Goal: Information Seeking & Learning: Check status

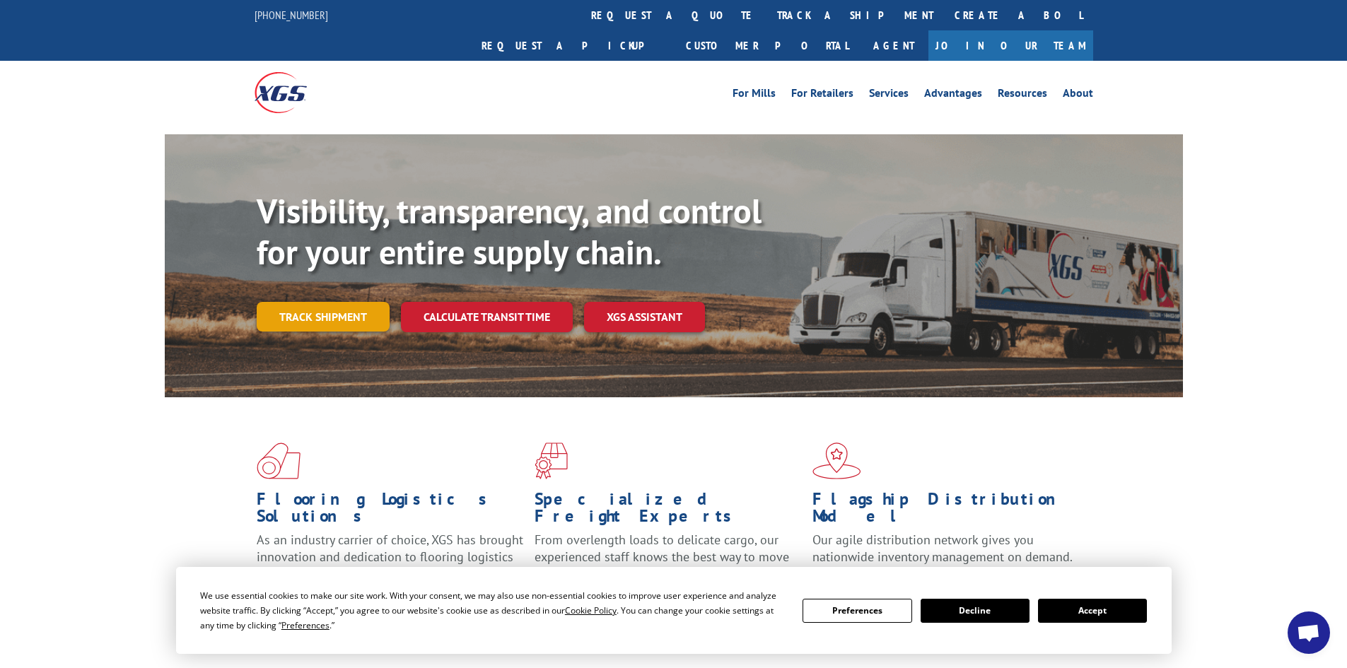
click at [320, 302] on link "Track shipment" at bounding box center [323, 317] width 133 height 30
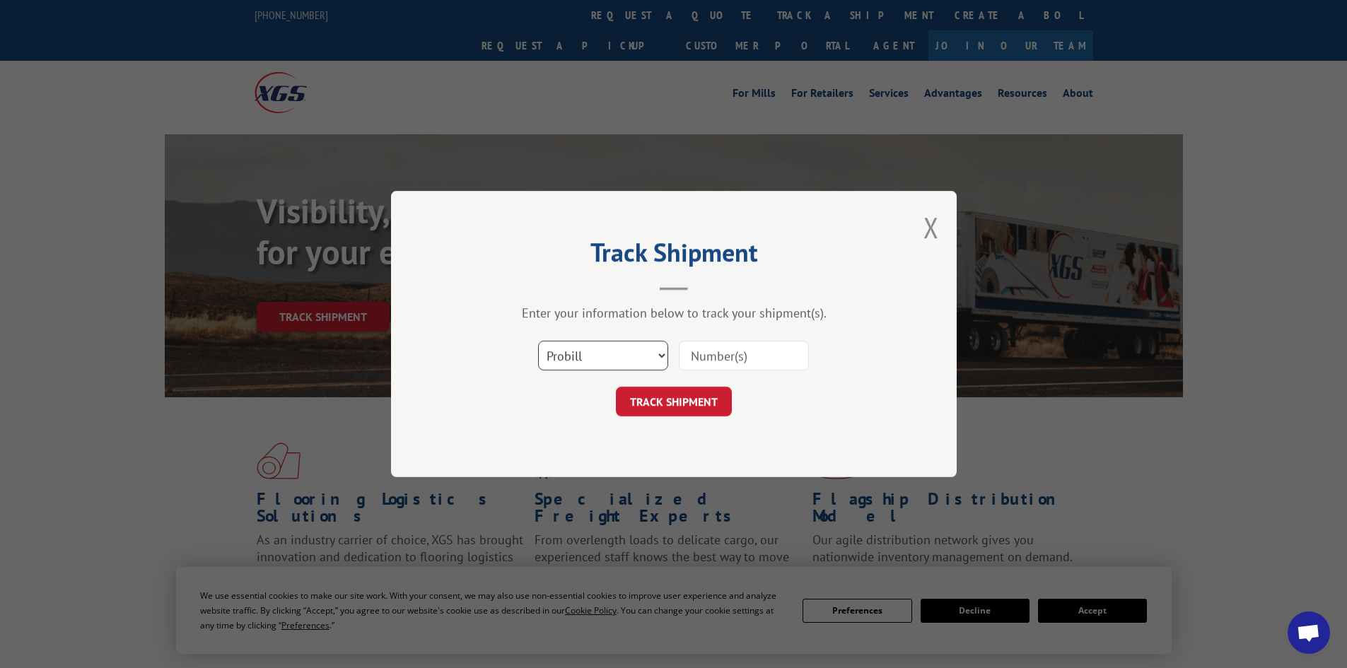
click at [661, 356] on select "Select category... Probill BOL PO" at bounding box center [603, 356] width 130 height 30
select select "bol"
click at [538, 341] on select "Select category... Probill BOL PO" at bounding box center [603, 356] width 130 height 30
click at [723, 356] on input at bounding box center [744, 356] width 130 height 30
type input "5513410"
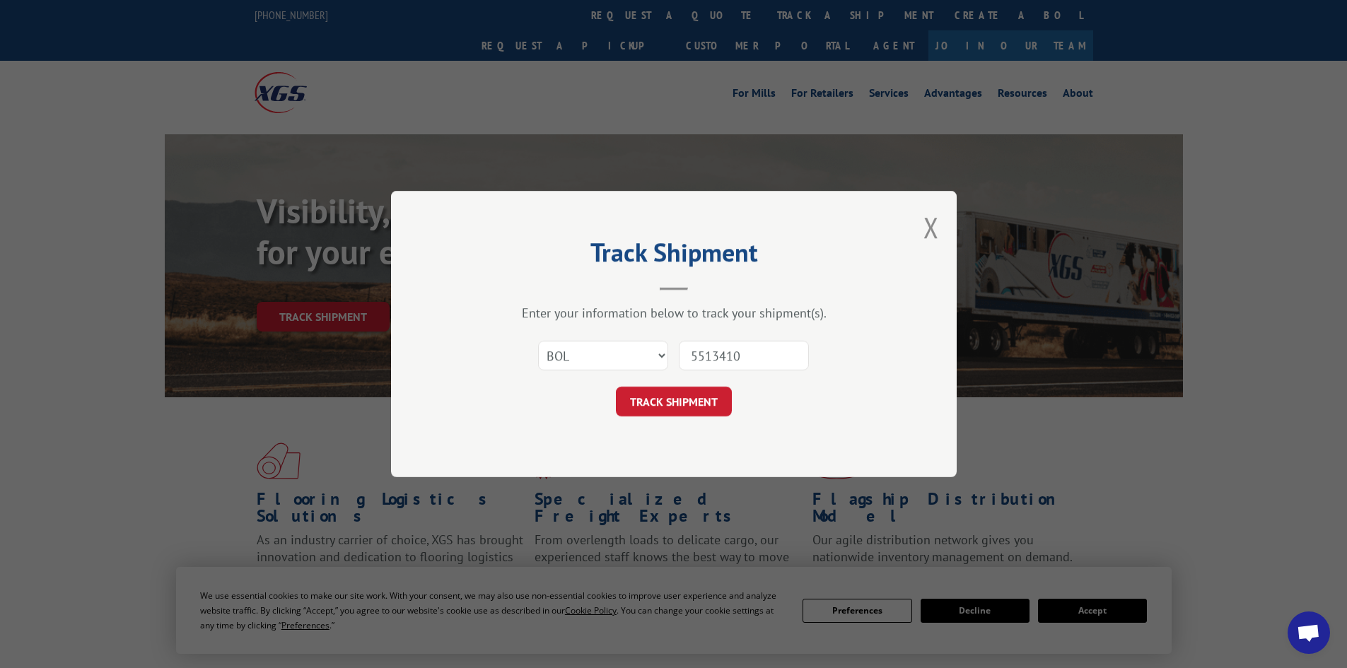
click button "TRACK SHIPMENT" at bounding box center [674, 402] width 116 height 30
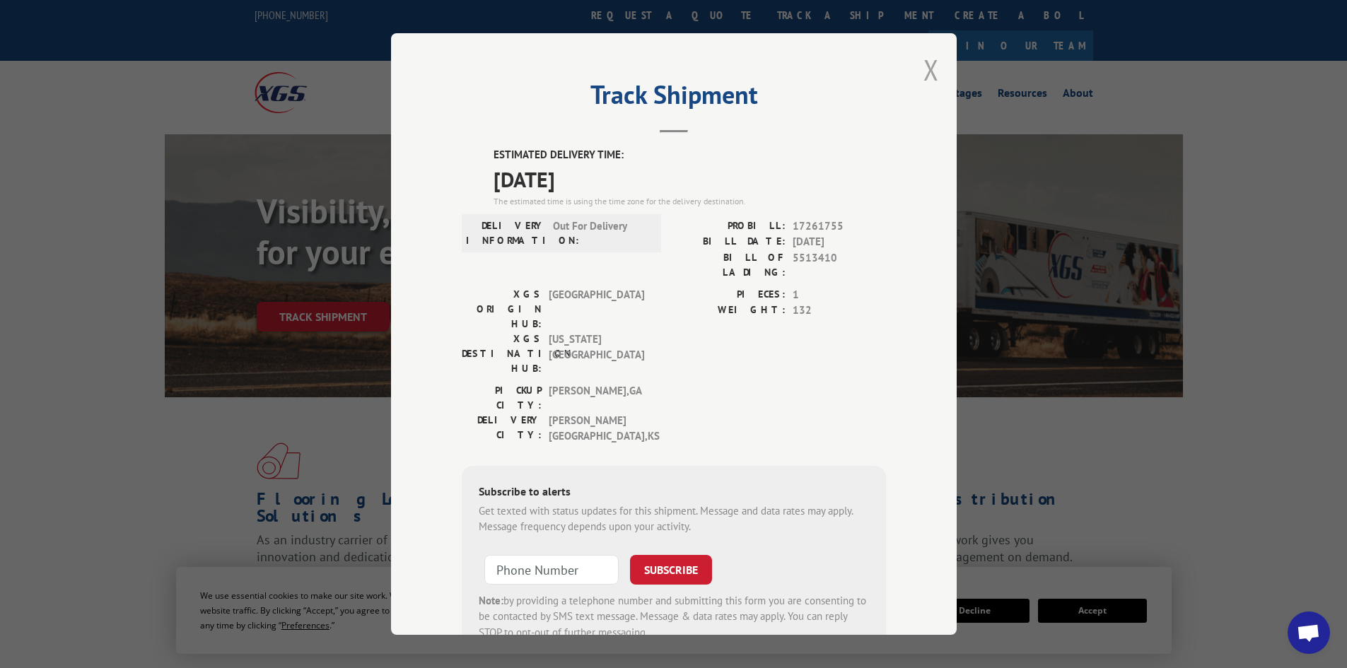
click at [924, 71] on button "Close modal" at bounding box center [932, 69] width 16 height 37
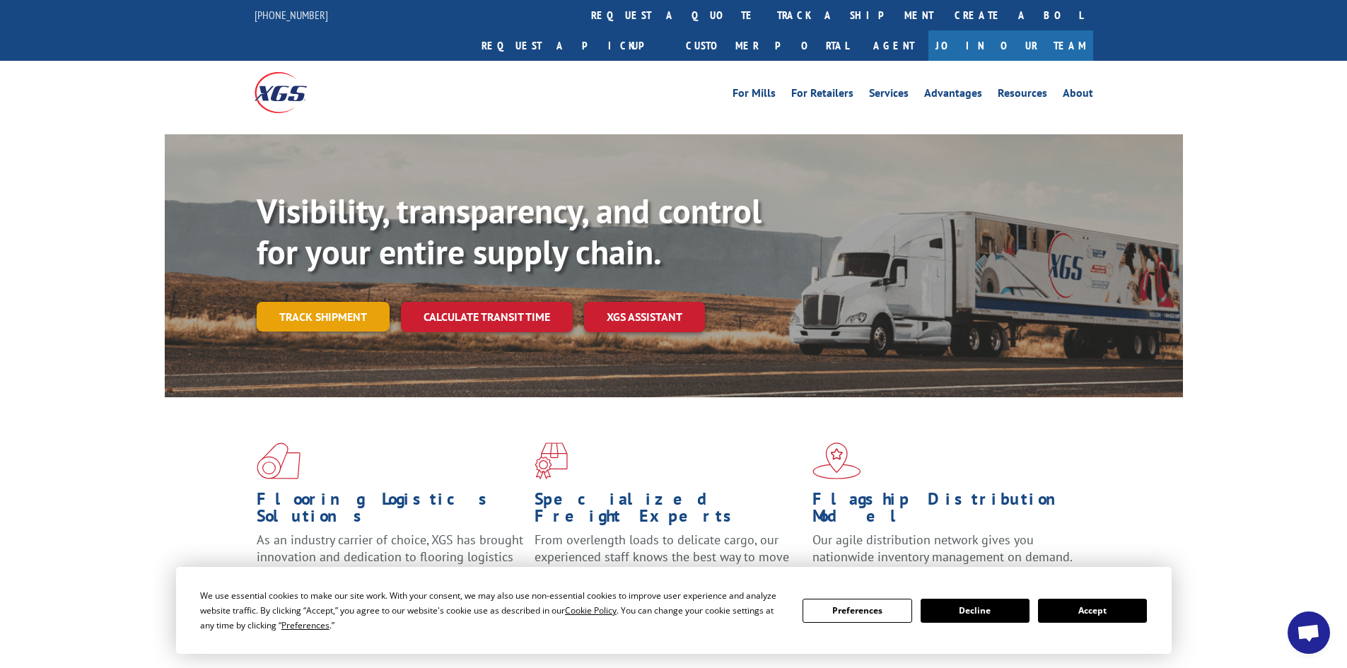
click at [316, 302] on link "Track shipment" at bounding box center [323, 317] width 133 height 30
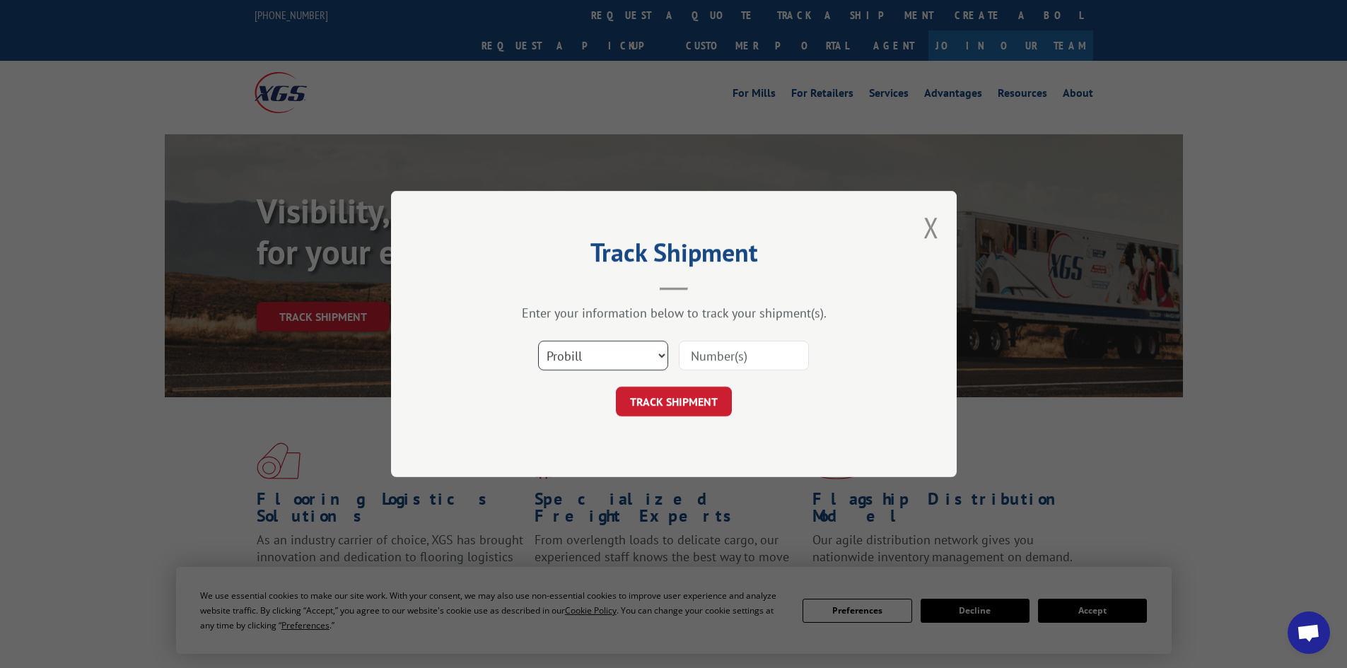
click at [660, 356] on select "Select category... Probill BOL PO" at bounding box center [603, 356] width 130 height 30
select select "bol"
click at [538, 341] on select "Select category... Probill BOL PO" at bounding box center [603, 356] width 130 height 30
click at [709, 359] on input at bounding box center [744, 356] width 130 height 30
type input "5522231"
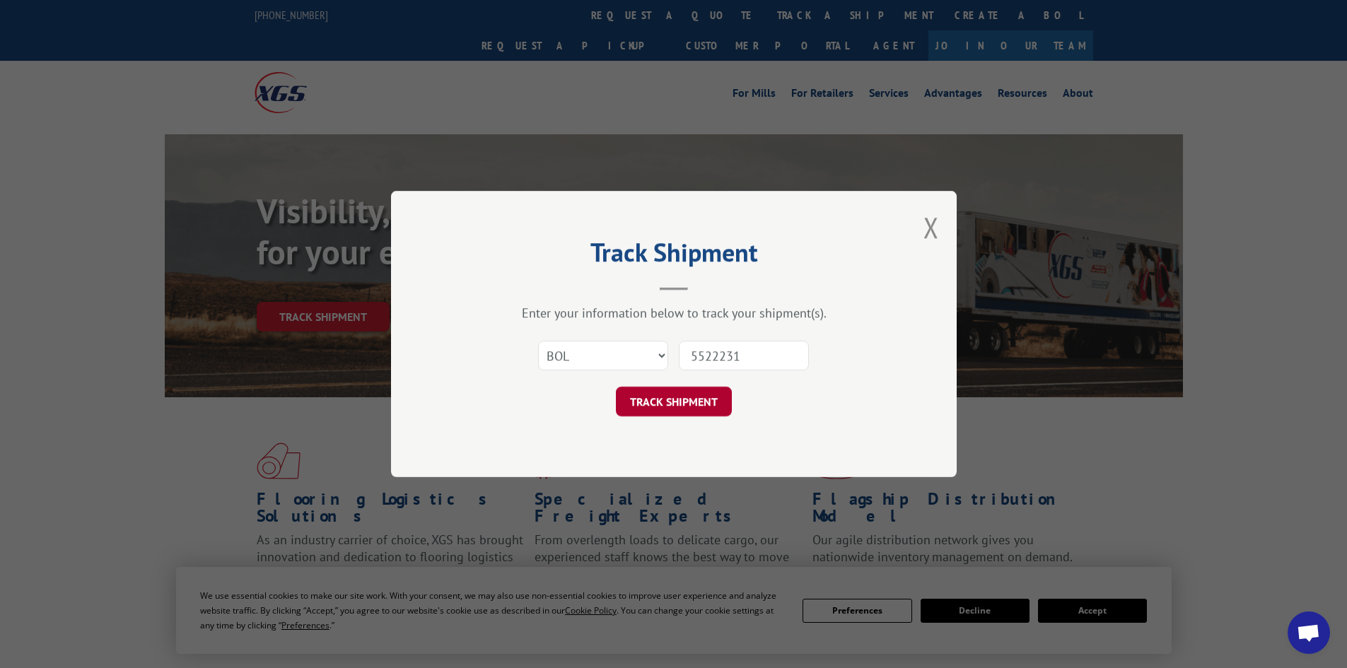
click at [685, 404] on button "TRACK SHIPMENT" at bounding box center [674, 402] width 116 height 30
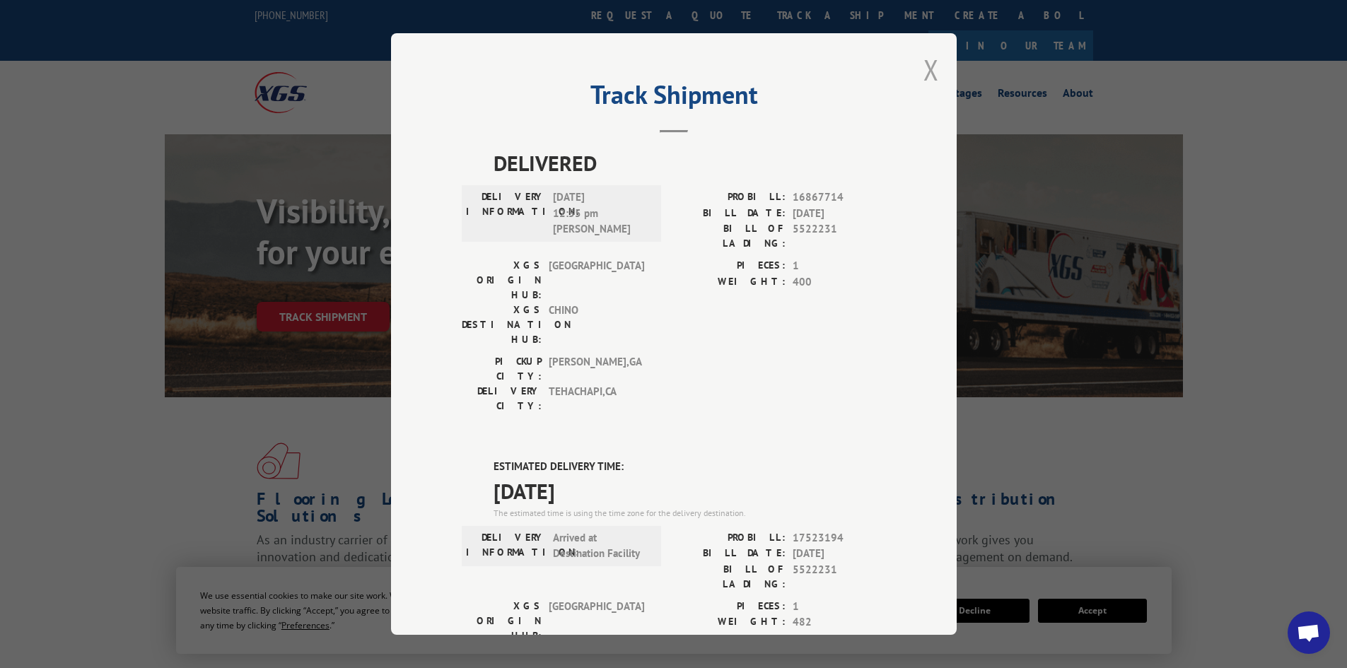
click at [926, 72] on button "Close modal" at bounding box center [932, 69] width 16 height 37
